Goal: Transaction & Acquisition: Book appointment/travel/reservation

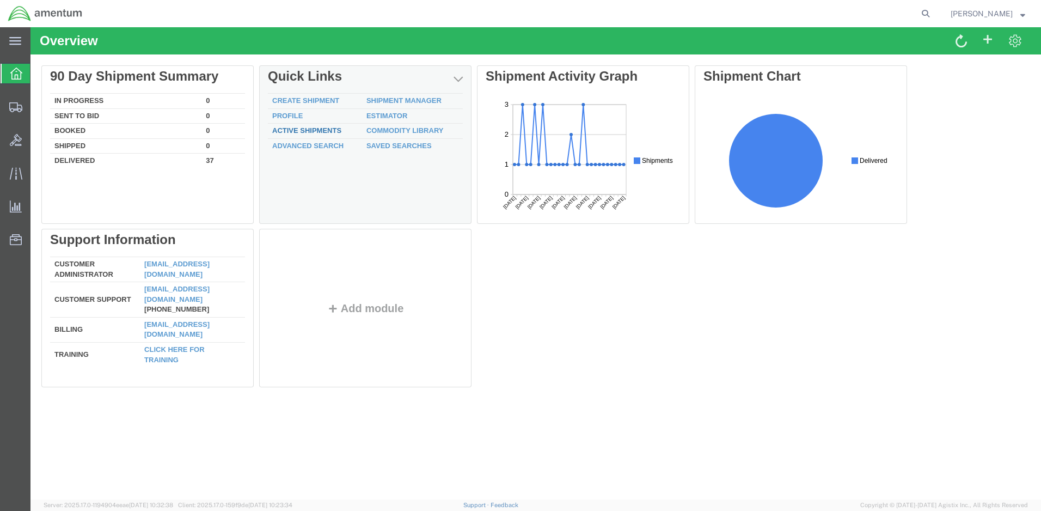
click at [309, 131] on link "Active Shipments" at bounding box center [306, 130] width 69 height 8
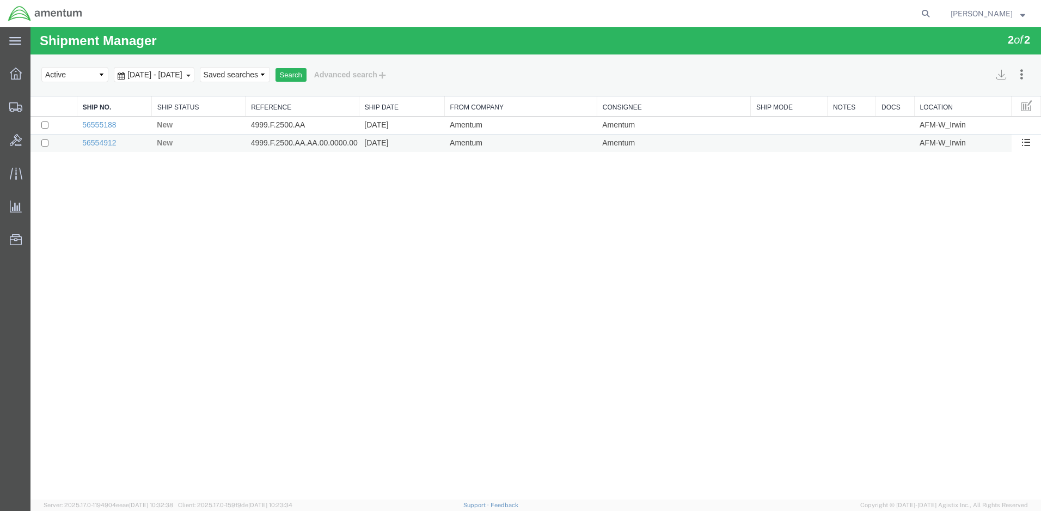
click at [168, 143] on span "New" at bounding box center [165, 142] width 16 height 9
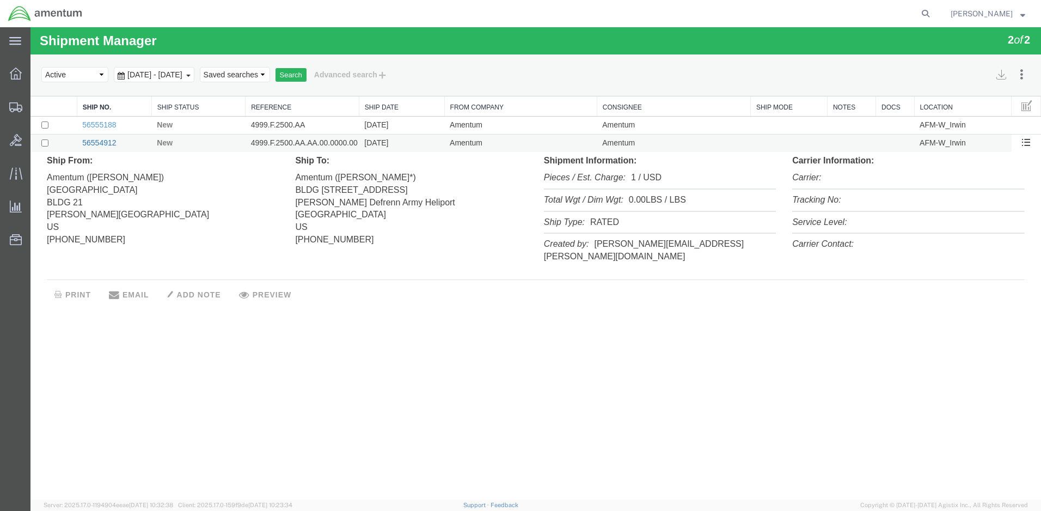
click at [95, 142] on link "56554912" at bounding box center [99, 142] width 34 height 9
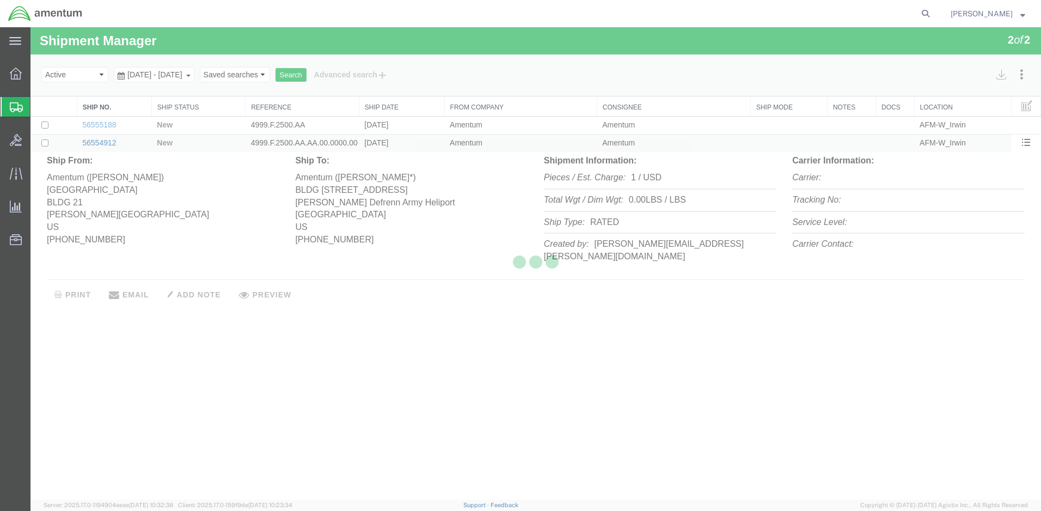
click at [95, 142] on link "56554912" at bounding box center [99, 142] width 34 height 9
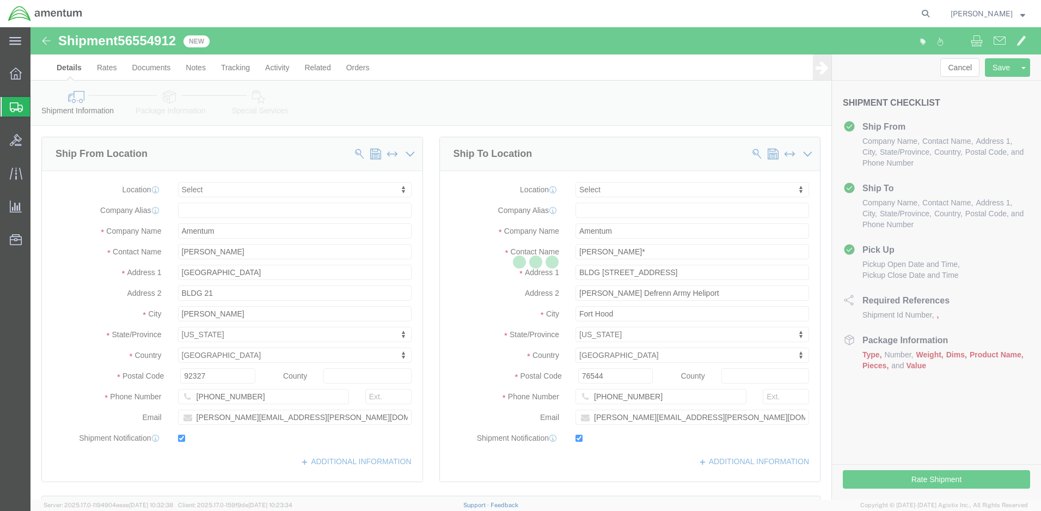
select select
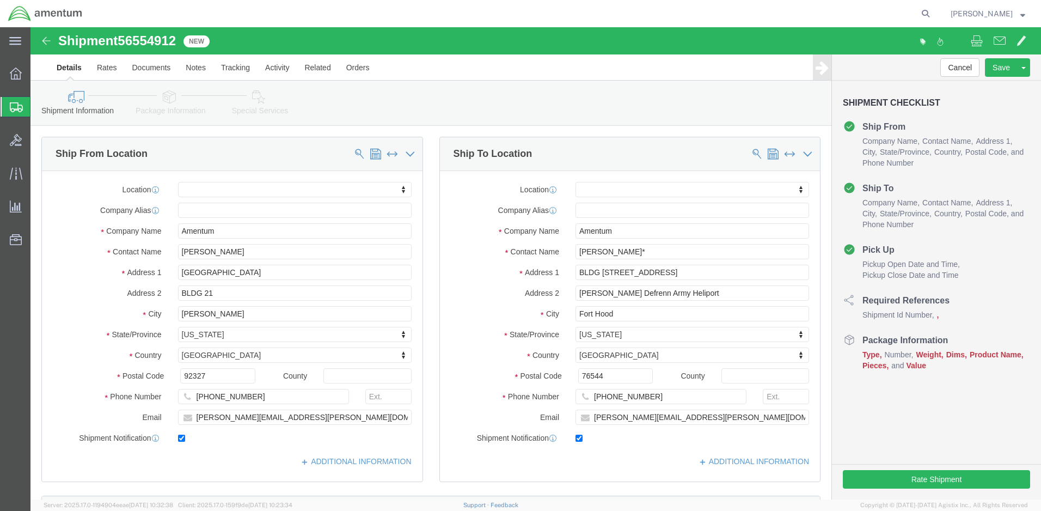
click button "Continue"
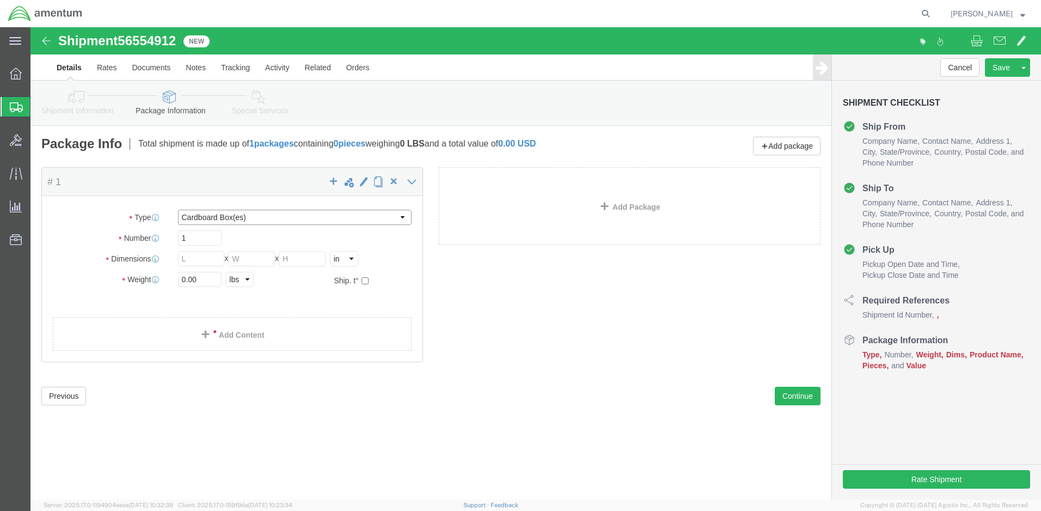
select select "LBX"
type input "17.50"
type input "12.50"
type input "3.00"
click input "0.00"
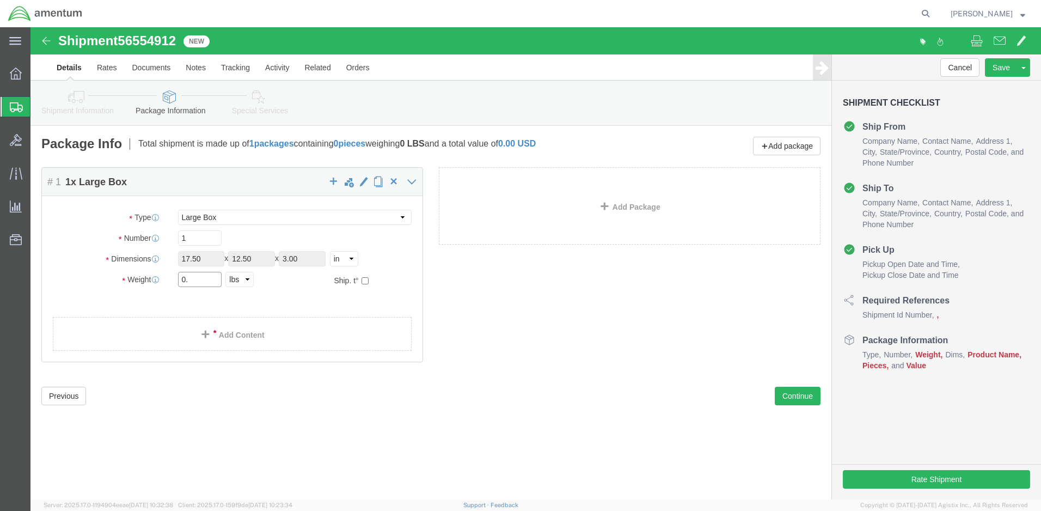
type input "0"
type input "7.0"
click span
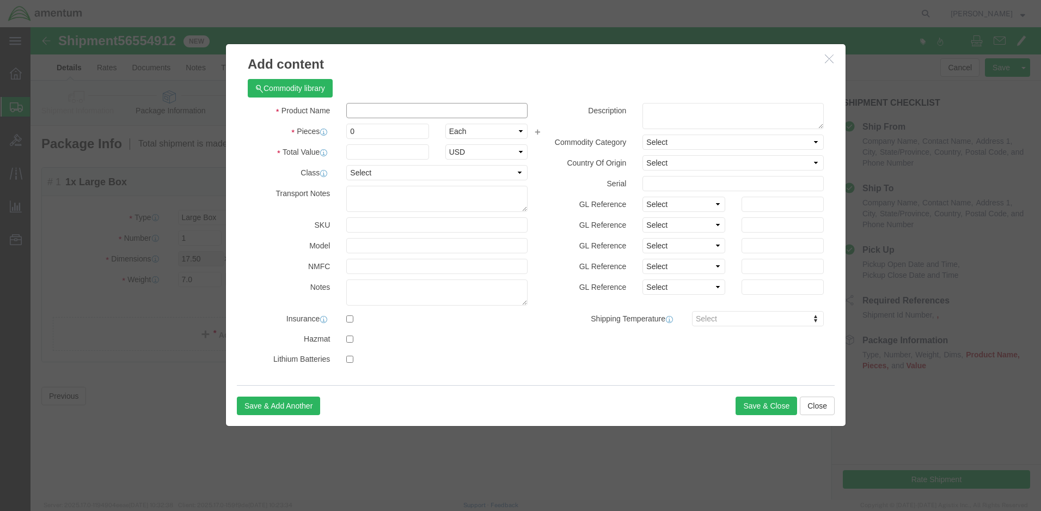
click input "text"
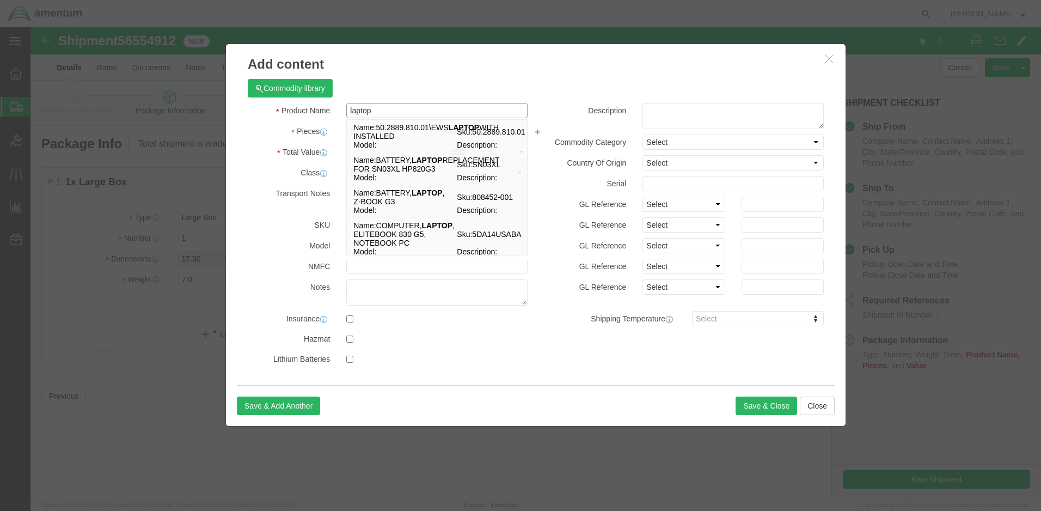
click input "laptop"
type input "laptop"
click input "text"
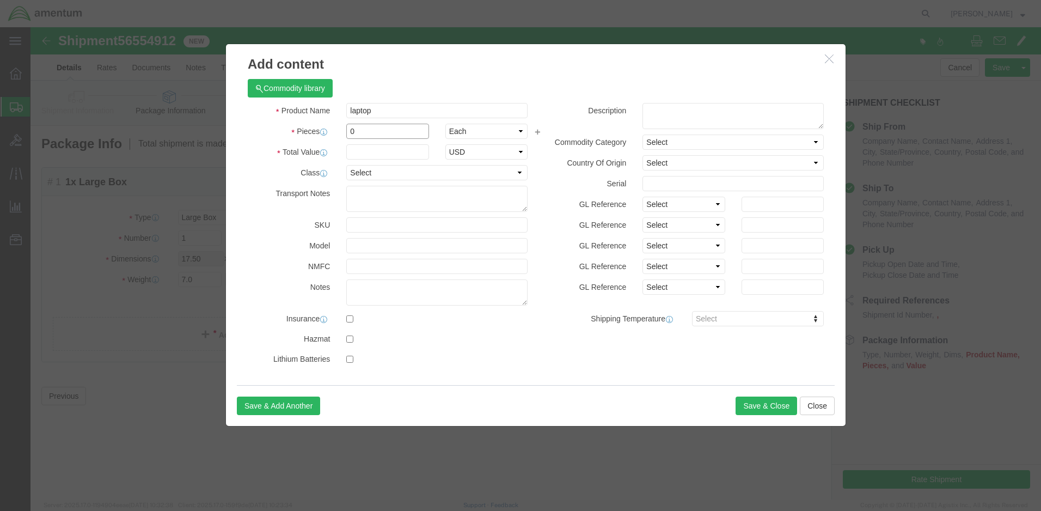
click input "0"
type input "1"
click input "text"
type input "5.00"
select select "50"
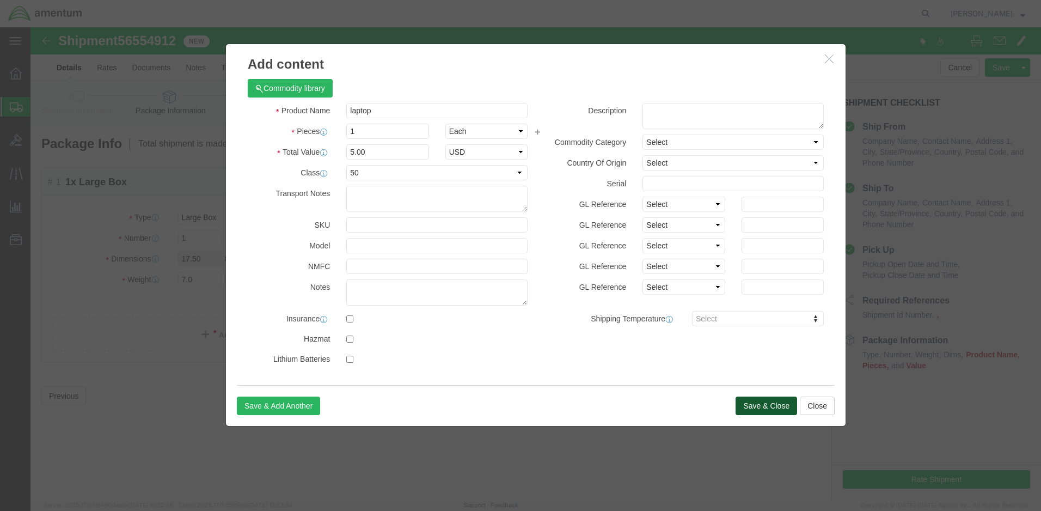
click button "Save & Close"
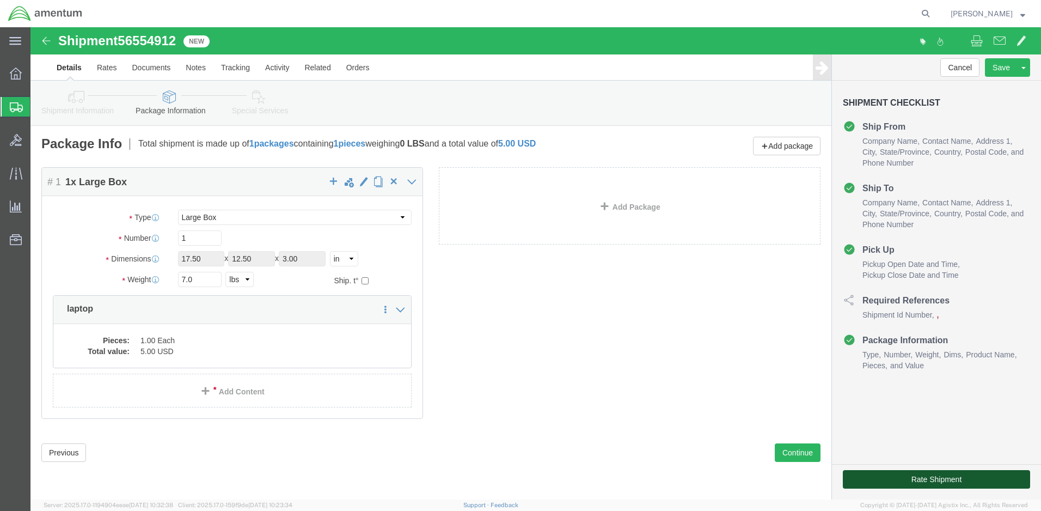
click button "Rate Shipment"
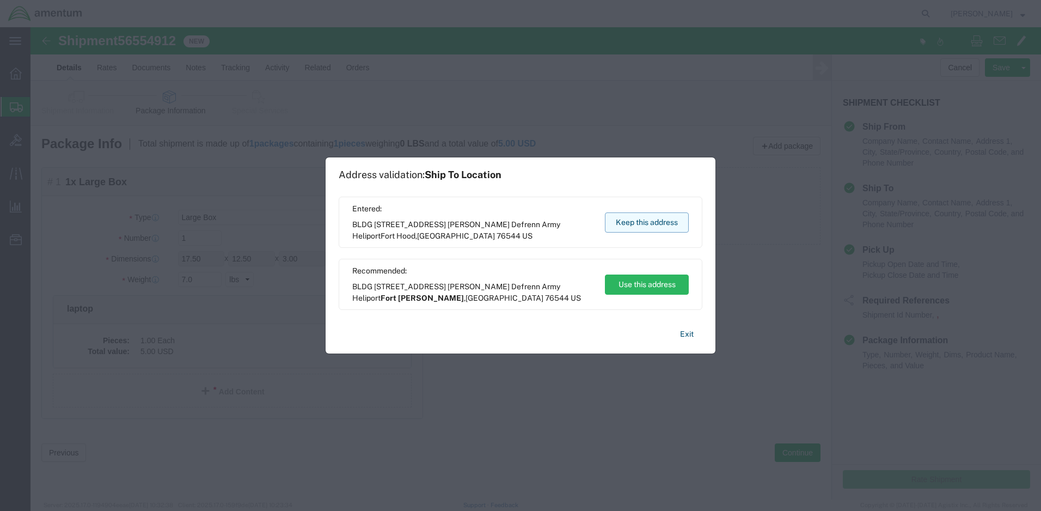
click at [633, 220] on button "Keep this address" at bounding box center [647, 222] width 84 height 20
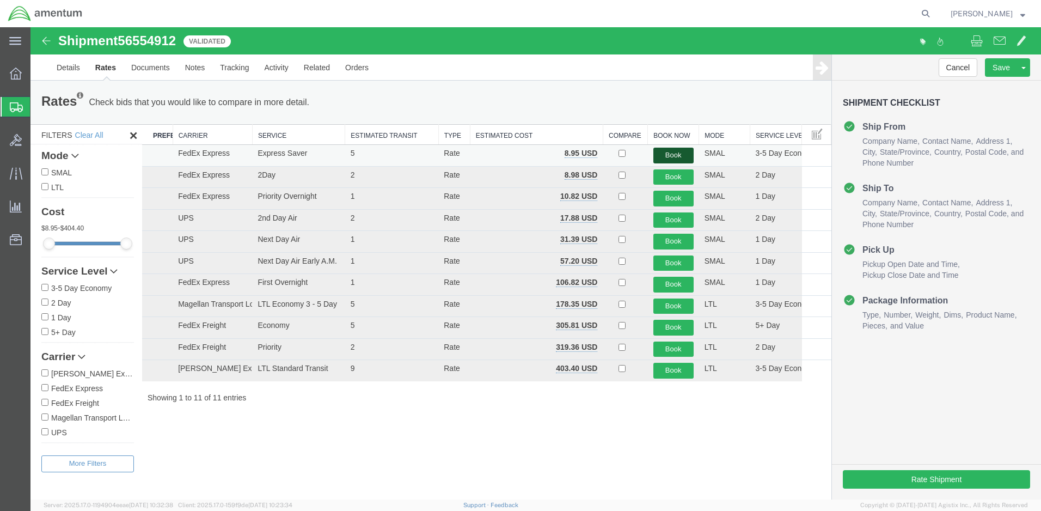
click at [667, 156] on button "Book" at bounding box center [673, 156] width 40 height 16
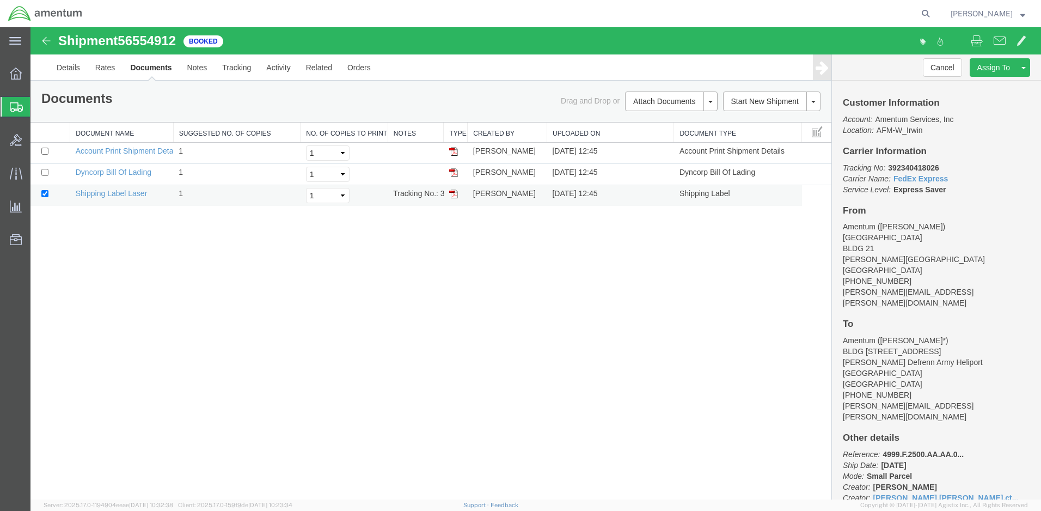
click at [454, 193] on img at bounding box center [453, 194] width 9 height 9
